Goal: Information Seeking & Learning: Compare options

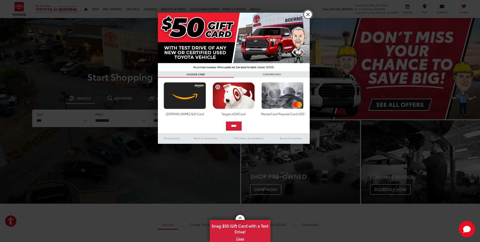
click at [309, 13] on link "X" at bounding box center [308, 14] width 9 height 9
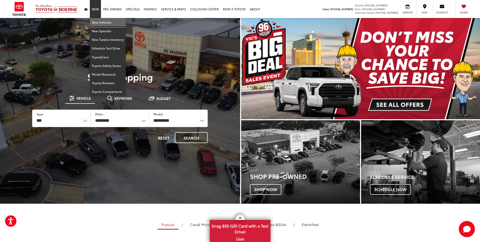
click at [102, 22] on link "New Vehicles" at bounding box center [108, 22] width 36 height 9
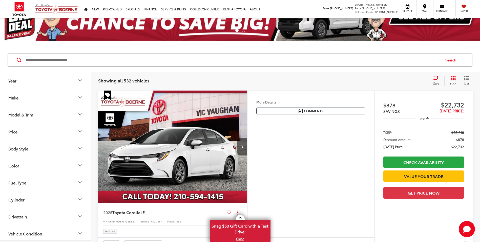
click at [75, 95] on button "Make" at bounding box center [45, 97] width 91 height 16
click at [76, 79] on button "Year" at bounding box center [45, 80] width 91 height 16
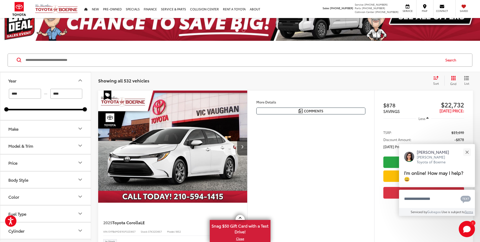
click at [81, 79] on icon "Year" at bounding box center [80, 80] width 6 height 6
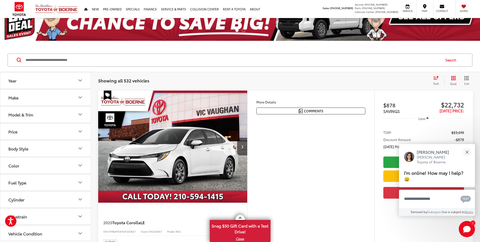
click at [78, 115] on icon "Model & Trim" at bounding box center [80, 114] width 6 height 6
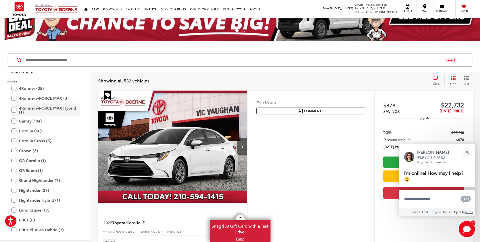
scroll to position [51, 0]
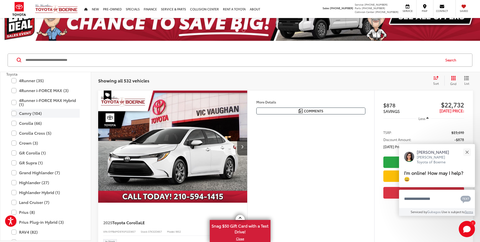
click at [14, 104] on label "4Runner i-FORCE MAX Hybrid (1)" at bounding box center [45, 102] width 68 height 13
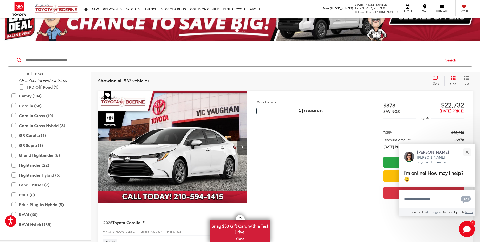
scroll to position [101, 0]
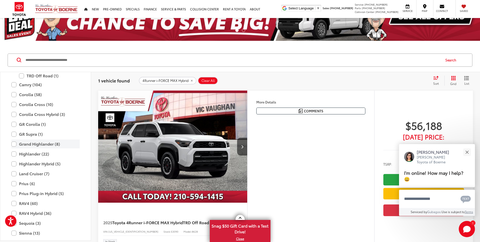
click at [14, 145] on label "Grand Highlander (8)" at bounding box center [45, 143] width 68 height 9
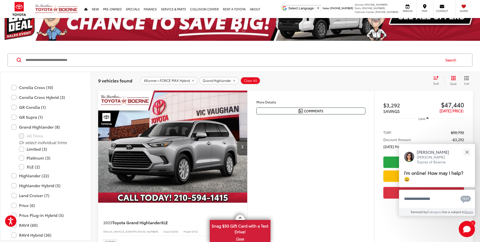
scroll to position [127, 0]
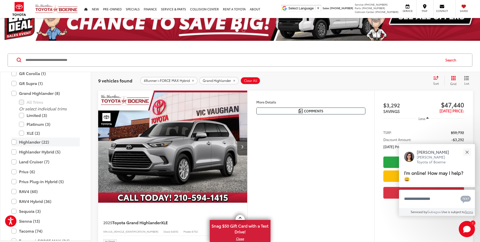
click at [14, 142] on label "Highlander (22)" at bounding box center [45, 141] width 68 height 9
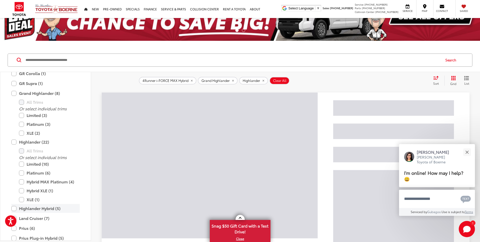
click at [13, 209] on label "Highlander Hybrid (5)" at bounding box center [45, 208] width 68 height 9
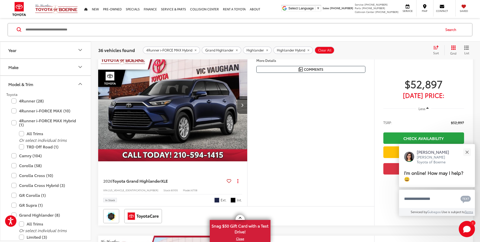
click at [79, 83] on icon "Model & Trim" at bounding box center [80, 84] width 6 height 6
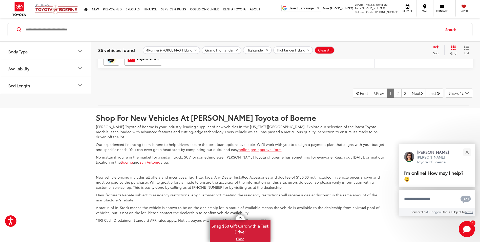
scroll to position [2356, 0]
